Goal: Transaction & Acquisition: Obtain resource

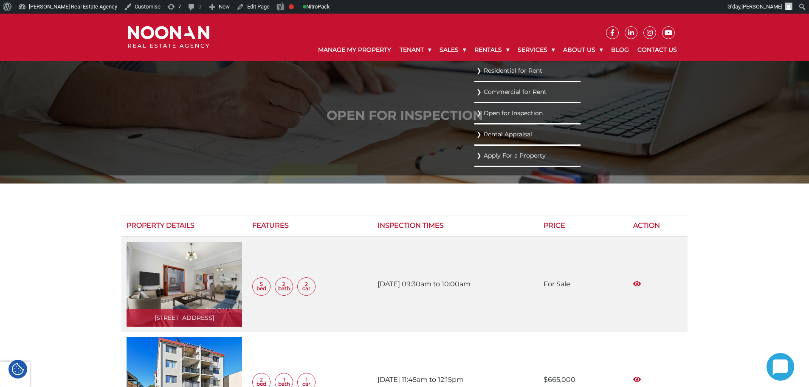
click at [492, 72] on link "Residential for Rent" at bounding box center [527, 70] width 102 height 11
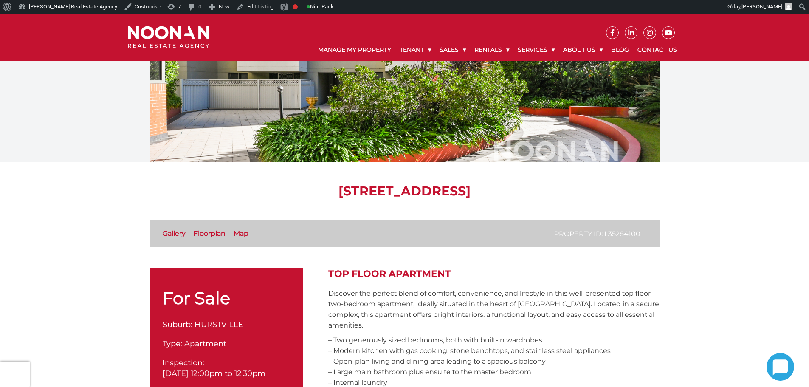
scroll to position [297, 0]
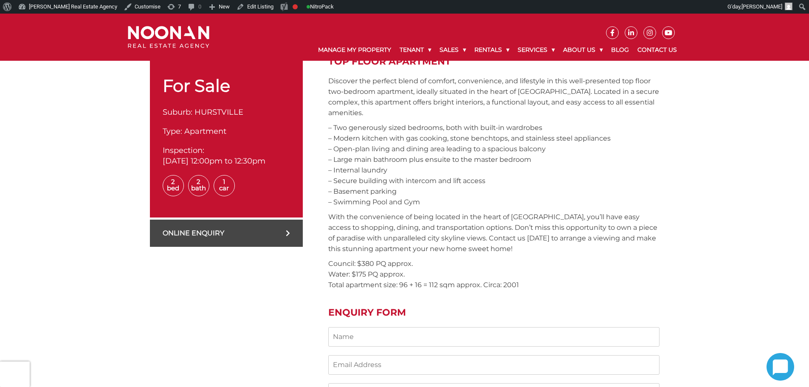
click at [244, 237] on link "Online Enquiry" at bounding box center [226, 233] width 153 height 27
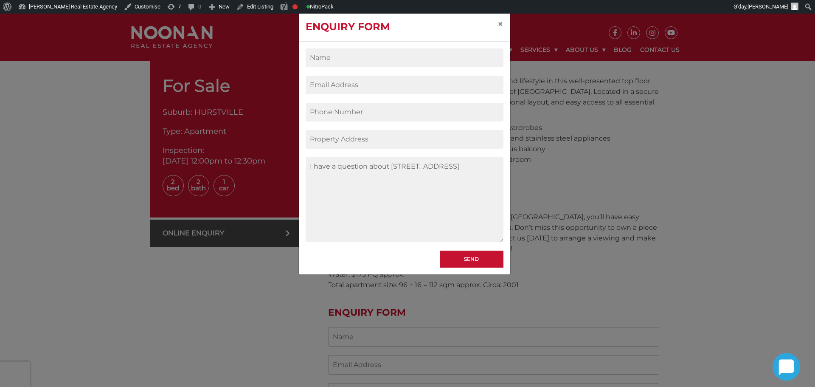
click at [352, 59] on input "Contact form" at bounding box center [405, 57] width 198 height 19
click at [302, 152] on div "I have a question about 90/323 Forest Road, HURSTVILLE NSW 2220 Send" at bounding box center [404, 158] width 211 height 233
click at [324, 57] on input "Contact form" at bounding box center [405, 57] width 198 height 19
click at [496, 23] on button "×" at bounding box center [501, 24] width 20 height 24
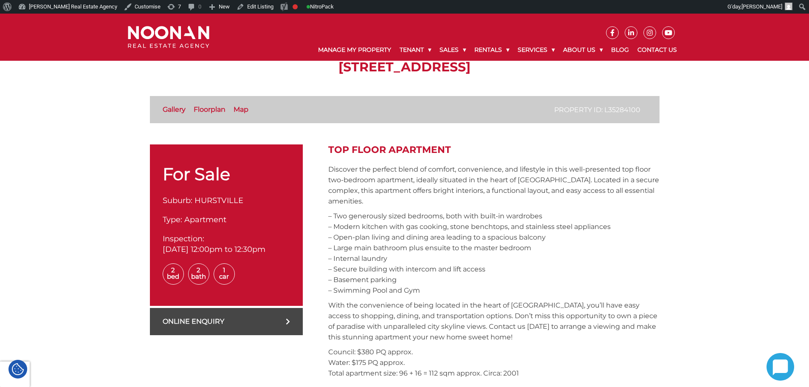
scroll to position [212, 0]
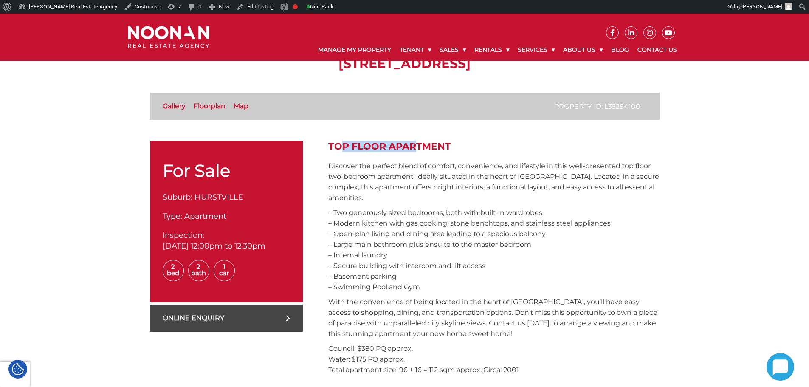
drag, startPoint x: 333, startPoint y: 144, endPoint x: 437, endPoint y: 157, distance: 104.8
click at [458, 143] on h2 "Top Floor Apartment" at bounding box center [493, 146] width 331 height 11
drag, startPoint x: 447, startPoint y: 145, endPoint x: 329, endPoint y: 143, distance: 117.6
click at [329, 143] on h2 "Top Floor Apartment" at bounding box center [493, 146] width 331 height 11
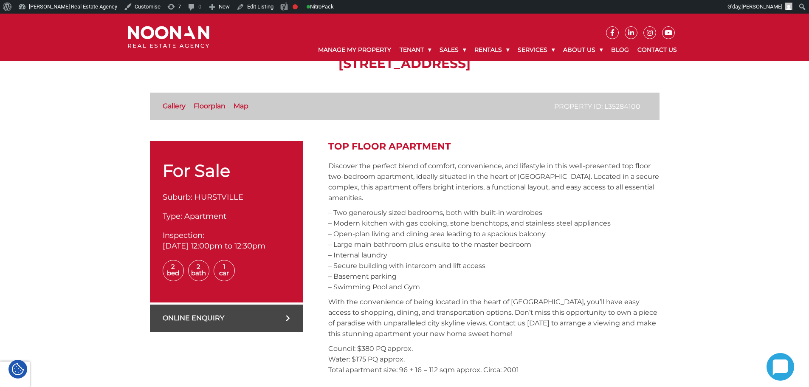
click at [333, 143] on h2 "Top Floor Apartment" at bounding box center [493, 146] width 331 height 11
drag, startPoint x: 329, startPoint y: 146, endPoint x: 460, endPoint y: 145, distance: 131.2
click at [460, 145] on h2 "Top Floor Apartment" at bounding box center [493, 146] width 331 height 11
click at [459, 146] on h2 "Top Floor Apartment" at bounding box center [493, 146] width 331 height 11
click at [349, 143] on h2 "Top Floor Apartment" at bounding box center [493, 146] width 331 height 11
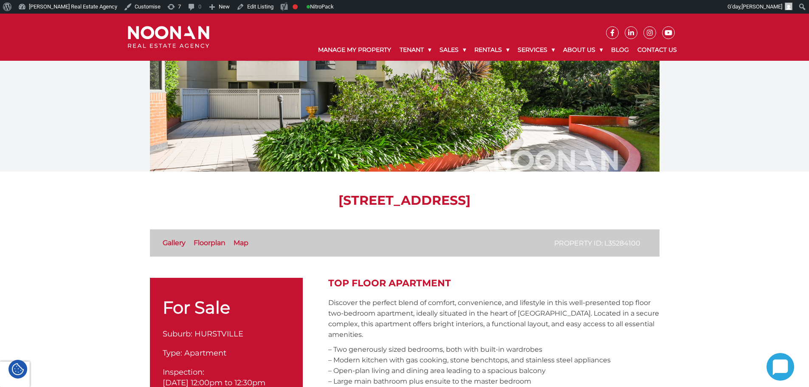
scroll to position [0, 0]
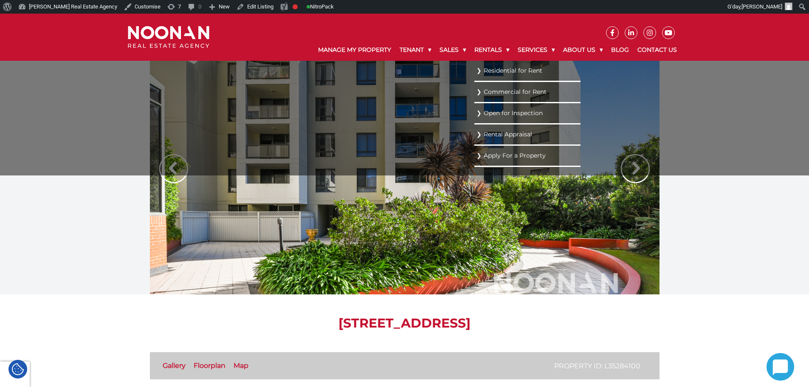
click at [493, 67] on link "Residential for Rent" at bounding box center [527, 70] width 102 height 11
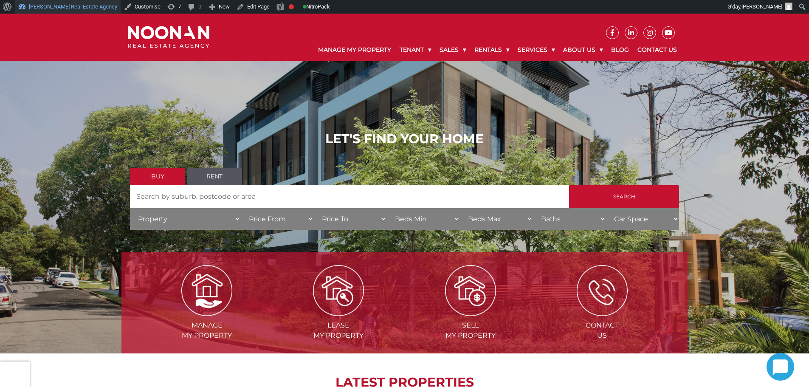
click at [50, 3] on link "[PERSON_NAME] Real Estate Agency" at bounding box center [68, 7] width 106 height 14
click at [128, 68] on div "LET'S FIND YOUR HOME Buy Rent Search Search by Address House Category Property …" at bounding box center [404, 184] width 809 height 340
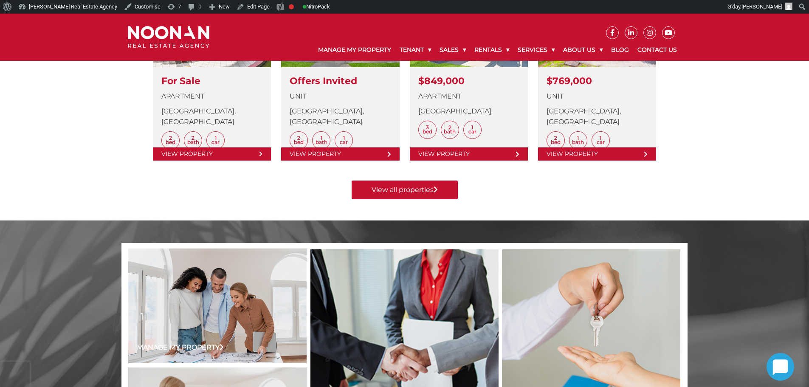
scroll to position [255, 0]
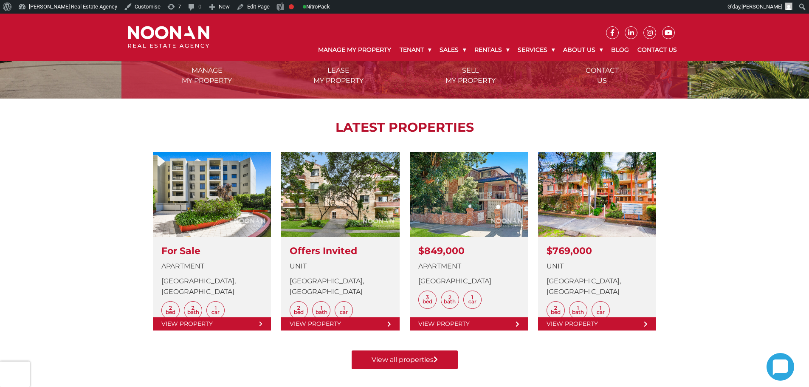
drag, startPoint x: 533, startPoint y: 167, endPoint x: 504, endPoint y: 125, distance: 51.1
click at [504, 125] on h2 "LATEST PROPERTIES" at bounding box center [404, 127] width 523 height 15
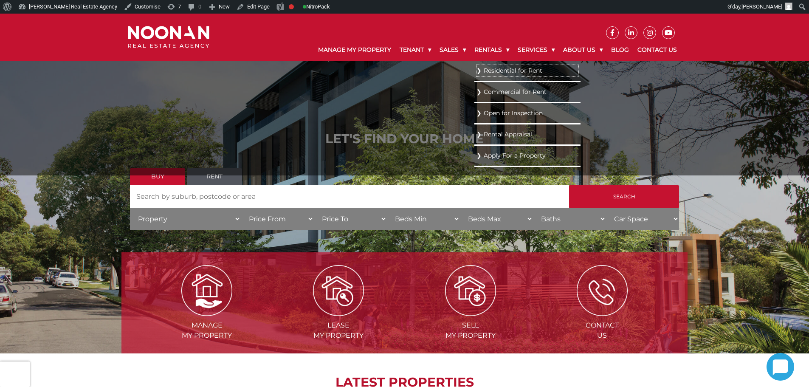
drag, startPoint x: 507, startPoint y: 73, endPoint x: 510, endPoint y: 77, distance: 5.7
click at [507, 73] on link "Residential for Rent" at bounding box center [527, 70] width 102 height 11
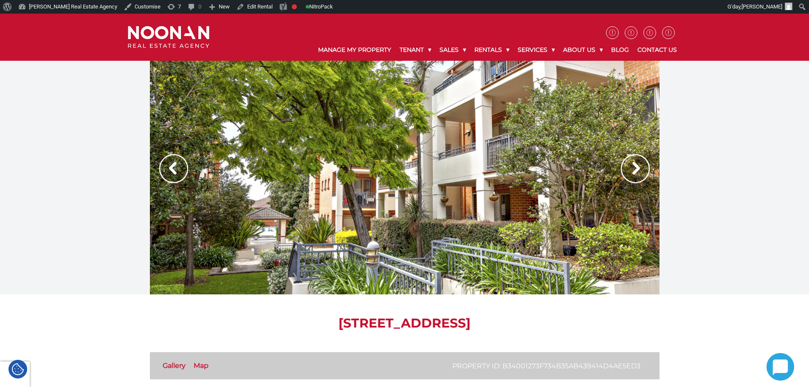
click at [63, 111] on div at bounding box center [404, 178] width 809 height 234
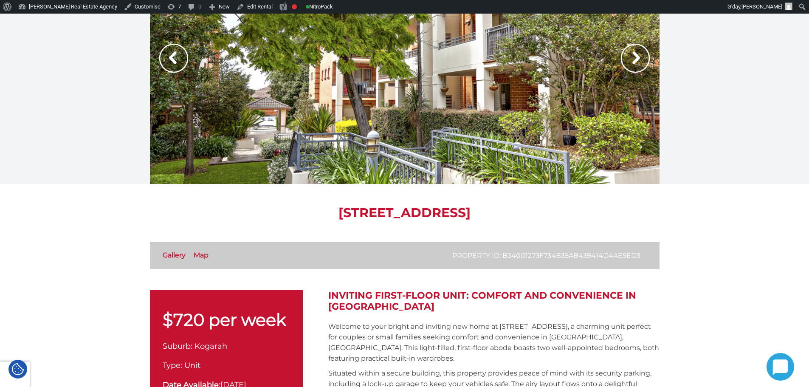
scroll to position [170, 0]
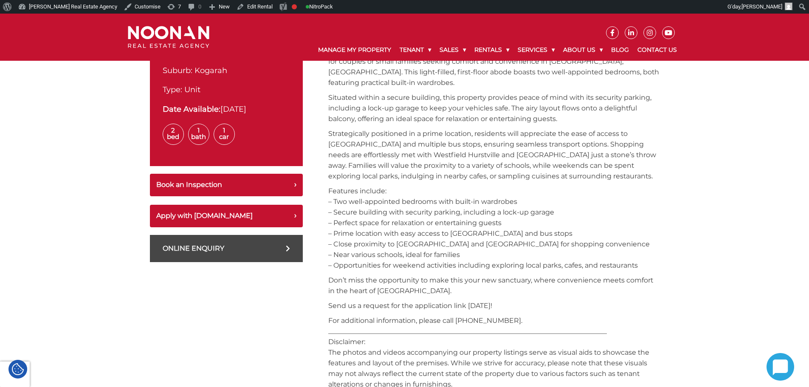
scroll to position [340, 0]
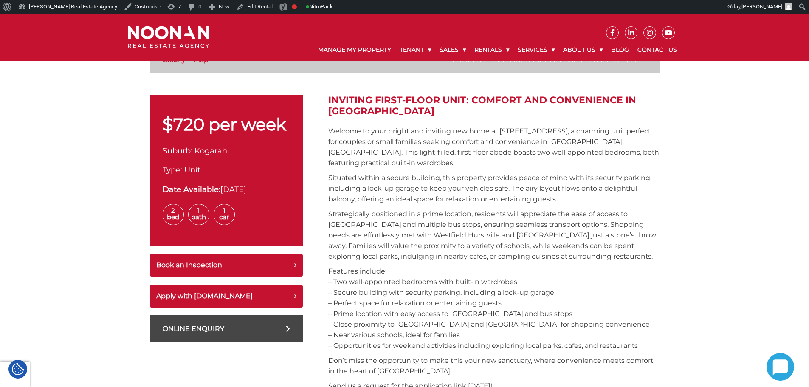
scroll to position [260, 0]
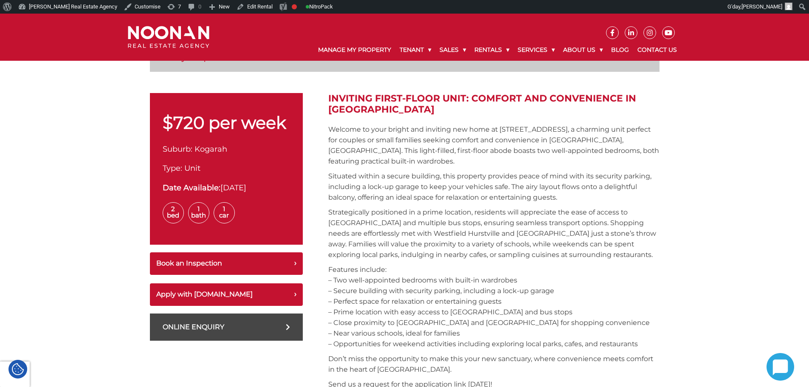
click at [456, 235] on p "Strategically positioned in a prime location, residents will appreciate the eas…" at bounding box center [493, 233] width 331 height 53
click at [492, 254] on p "Strategically positioned in a prime location, residents will appreciate the eas…" at bounding box center [493, 233] width 331 height 53
click at [521, 256] on p "Strategically positioned in a prime location, residents will appreciate the eas…" at bounding box center [493, 233] width 331 height 53
click at [483, 241] on p "Strategically positioned in a prime location, residents will appreciate the eas…" at bounding box center [493, 233] width 331 height 53
click at [442, 299] on p "Features include: – Two well-appointed bedrooms with built-in wardrobes – Secur…" at bounding box center [493, 306] width 331 height 85
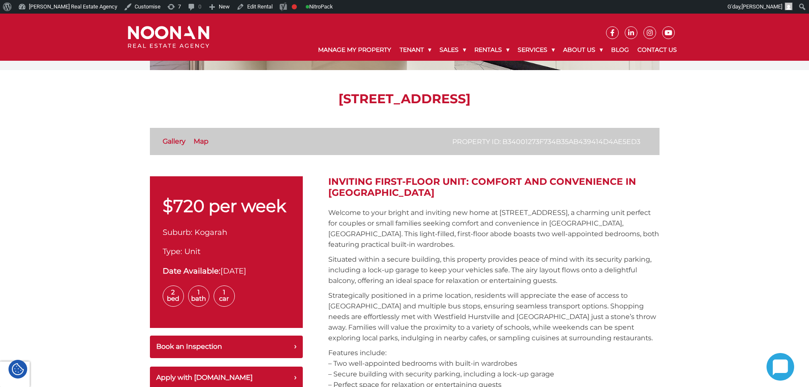
scroll to position [170, 0]
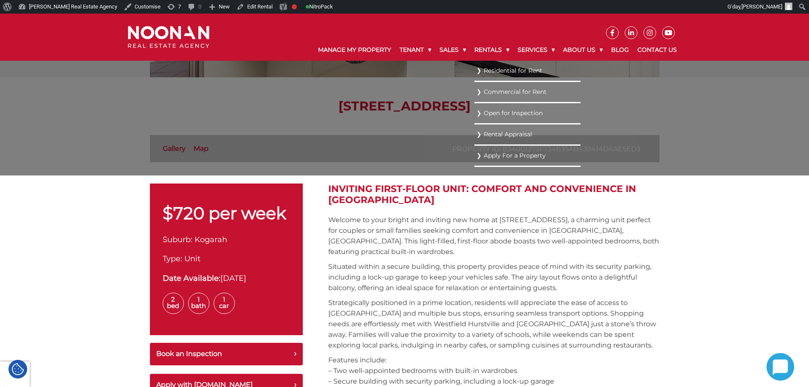
click at [490, 66] on link "Residential for Rent" at bounding box center [527, 70] width 102 height 11
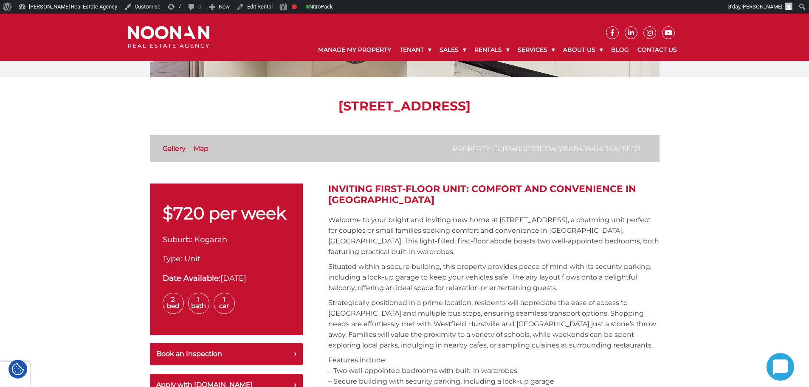
click at [454, 250] on p "Welcome to your bright and inviting new home at [STREET_ADDRESS], a charming un…" at bounding box center [493, 235] width 331 height 42
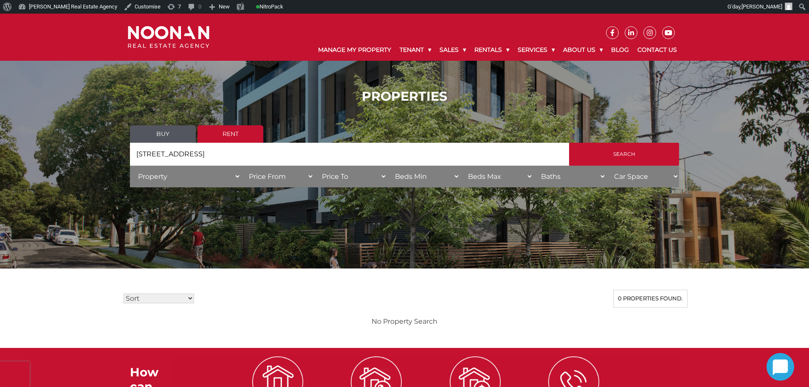
click at [267, 150] on input "[STREET_ADDRESS]" at bounding box center [349, 154] width 439 height 23
click at [321, 300] on div "Sort Price: High to Low Price: Low to High Date: Newest First Date: Oldest Firs…" at bounding box center [404, 299] width 566 height 18
